Goal: Task Accomplishment & Management: Manage account settings

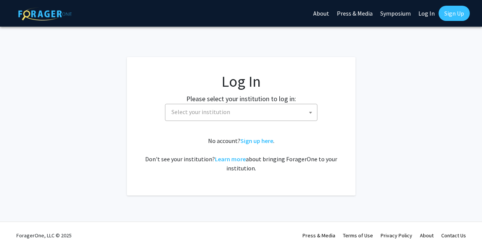
select select
click at [218, 101] on label "Please select your institution to log in:" at bounding box center [241, 99] width 110 height 10
click at [211, 110] on span "Select your institution" at bounding box center [200, 112] width 59 height 8
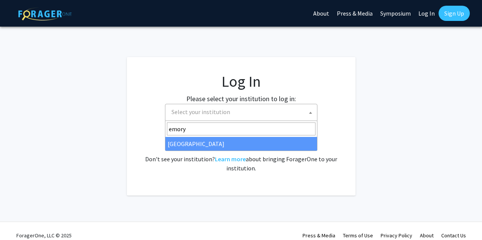
type input "emory"
select select "12"
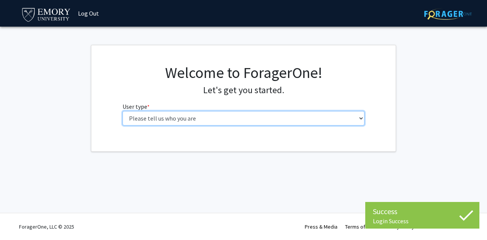
click at [281, 115] on select "Please tell us who you are Undergraduate Student Master's Student Doctoral Cand…" at bounding box center [244, 118] width 243 height 14
select select "1: undergrad"
click at [123, 111] on select "Please tell us who you are Undergraduate Student Master's Student Doctoral Cand…" at bounding box center [244, 118] width 243 height 14
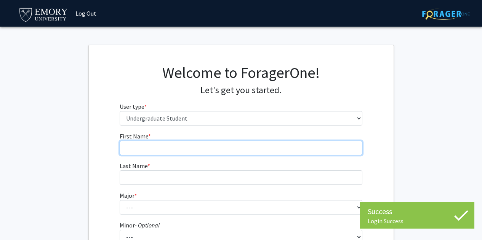
click at [199, 149] on input "First Name * required" at bounding box center [241, 148] width 243 height 14
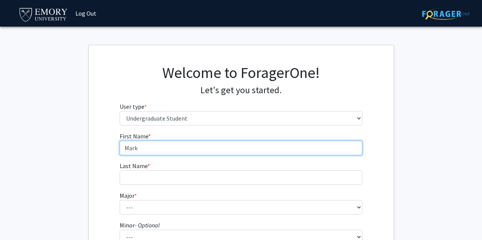
type input "Mark"
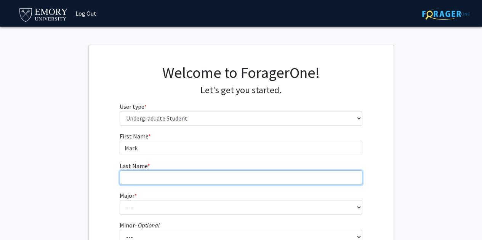
click at [175, 175] on input "Last Name * required" at bounding box center [241, 178] width 243 height 14
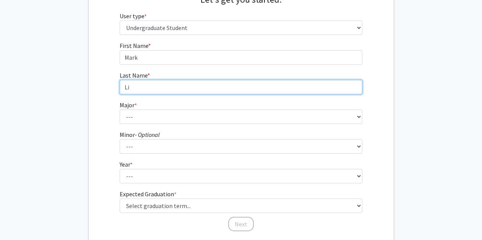
scroll to position [92, 0]
type input "Li"
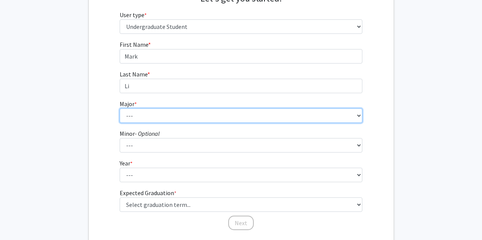
click at [201, 115] on select "--- Accounting African American Studies African Studies American Studies Analyt…" at bounding box center [241, 116] width 243 height 14
select select "8: 969"
click at [120, 109] on select "--- Accounting African American Studies African Studies American Studies Analyt…" at bounding box center [241, 116] width 243 height 14
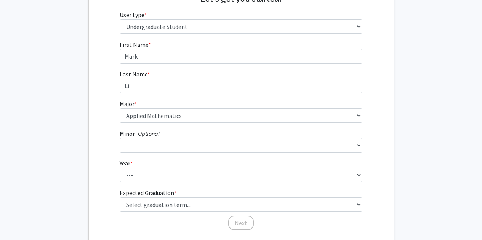
click at [238, 160] on fg-select "Year * required --- First-year Sophomore Junior Senior Postbaccalaureate Certif…" at bounding box center [241, 171] width 243 height 24
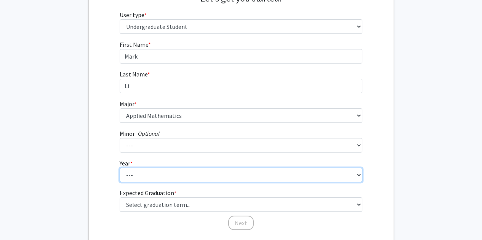
click at [220, 171] on select "--- First-year Sophomore Junior Senior Postbaccalaureate Certificate" at bounding box center [241, 175] width 243 height 14
select select "1: first-year"
click at [120, 168] on select "--- First-year Sophomore Junior Senior Postbaccalaureate Certificate" at bounding box center [241, 175] width 243 height 14
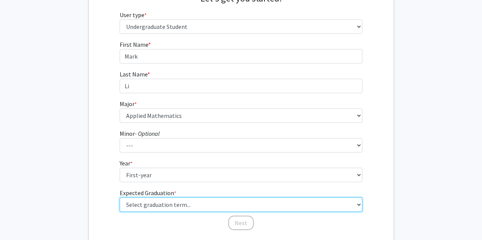
click at [185, 200] on select "Select graduation term... Spring 2025 Summer 2025 Fall 2025 Winter 2025 Spring …" at bounding box center [241, 205] width 243 height 14
select select "17: spring_2029"
click at [120, 198] on select "Select graduation term... Spring 2025 Summer 2025 Fall 2025 Winter 2025 Spring …" at bounding box center [241, 205] width 243 height 14
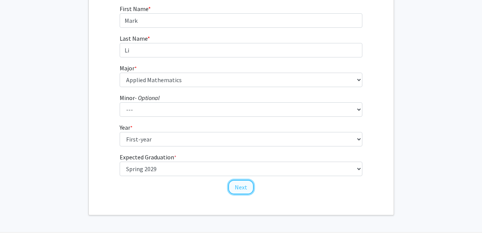
click at [245, 188] on button "Next" at bounding box center [241, 187] width 26 height 14
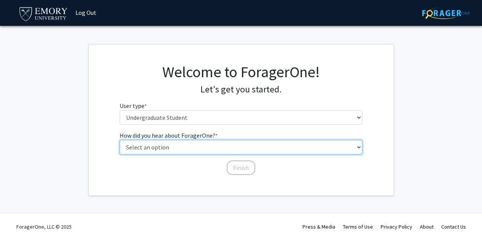
click at [231, 150] on select "Select an option Peer/student recommendation Faculty/staff recommendation Unive…" at bounding box center [241, 147] width 243 height 14
select select "3: university_website"
click at [120, 140] on select "Select an option Peer/student recommendation Faculty/staff recommendation Unive…" at bounding box center [241, 147] width 243 height 14
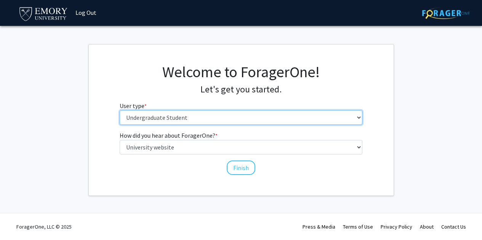
click at [176, 113] on select "Please tell us who you are Undergraduate Student Master's Student Doctoral Cand…" at bounding box center [241, 117] width 243 height 14
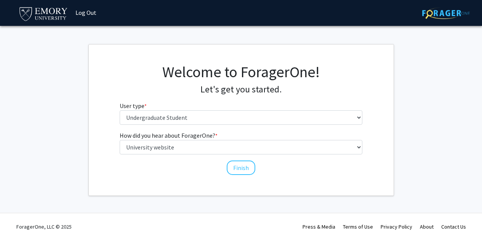
click at [230, 206] on div "Skip navigation Log Out Complete your profile × To continue, you need to make s…" at bounding box center [241, 119] width 482 height 241
click at [239, 172] on button "Finish" at bounding box center [241, 168] width 29 height 14
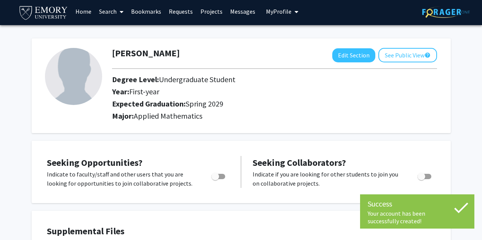
scroll to position [3, 0]
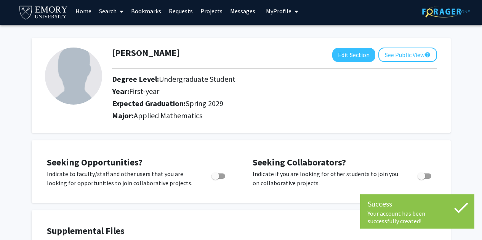
click at [222, 185] on div at bounding box center [219, 178] width 32 height 18
click at [218, 172] on label "Toggle" at bounding box center [216, 176] width 17 height 9
click at [215, 179] on input "Are you actively seeking opportunities?" at bounding box center [215, 179] width 0 height 0
checkbox input "true"
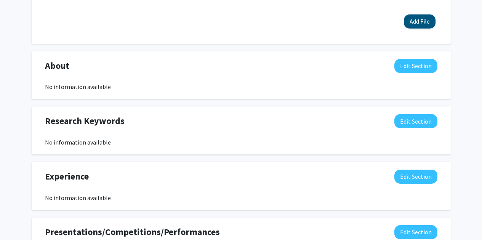
scroll to position [300, 0]
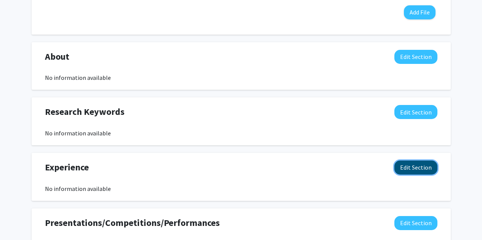
click at [417, 172] on button "Edit Section" at bounding box center [415, 168] width 43 height 14
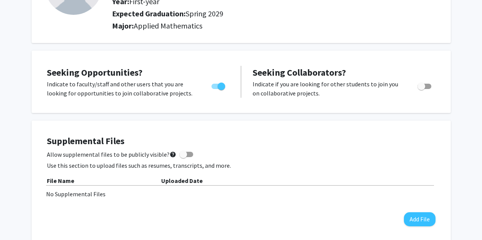
scroll to position [0, 0]
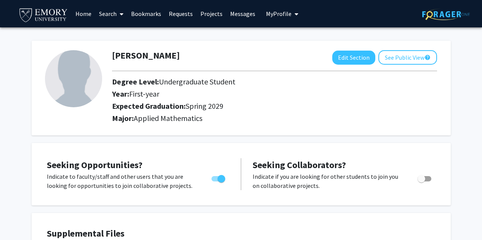
click at [85, 76] on img at bounding box center [73, 78] width 57 height 57
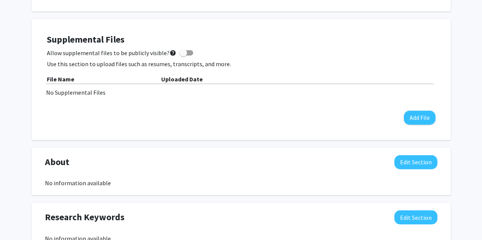
scroll to position [179, 0]
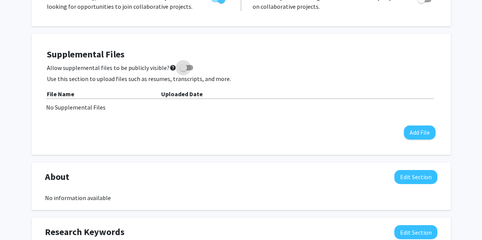
click at [182, 71] on span at bounding box center [183, 68] width 8 height 8
click at [183, 71] on input "Allow supplemental files to be publicly visible? help" at bounding box center [183, 70] width 0 height 0
click at [185, 69] on span at bounding box center [189, 68] width 8 height 8
click at [183, 70] on input "Allow supplemental files to be publicly visible? help" at bounding box center [183, 70] width 0 height 0
checkbox input "false"
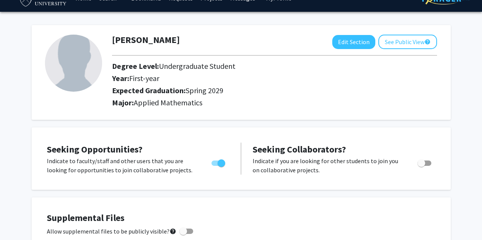
scroll to position [0, 0]
